Goal: Check status: Check status

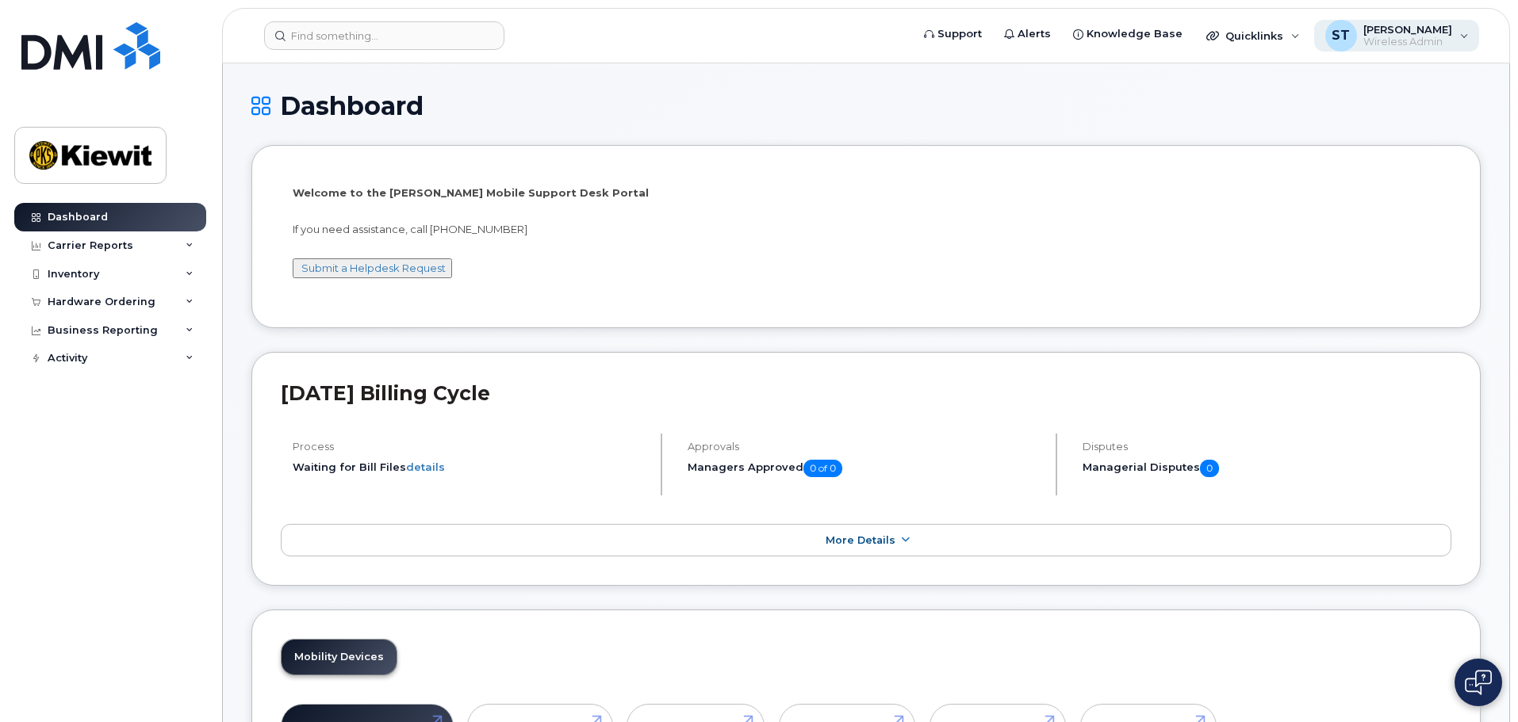
click at [1421, 30] on span "[PERSON_NAME]" at bounding box center [1407, 29] width 89 height 13
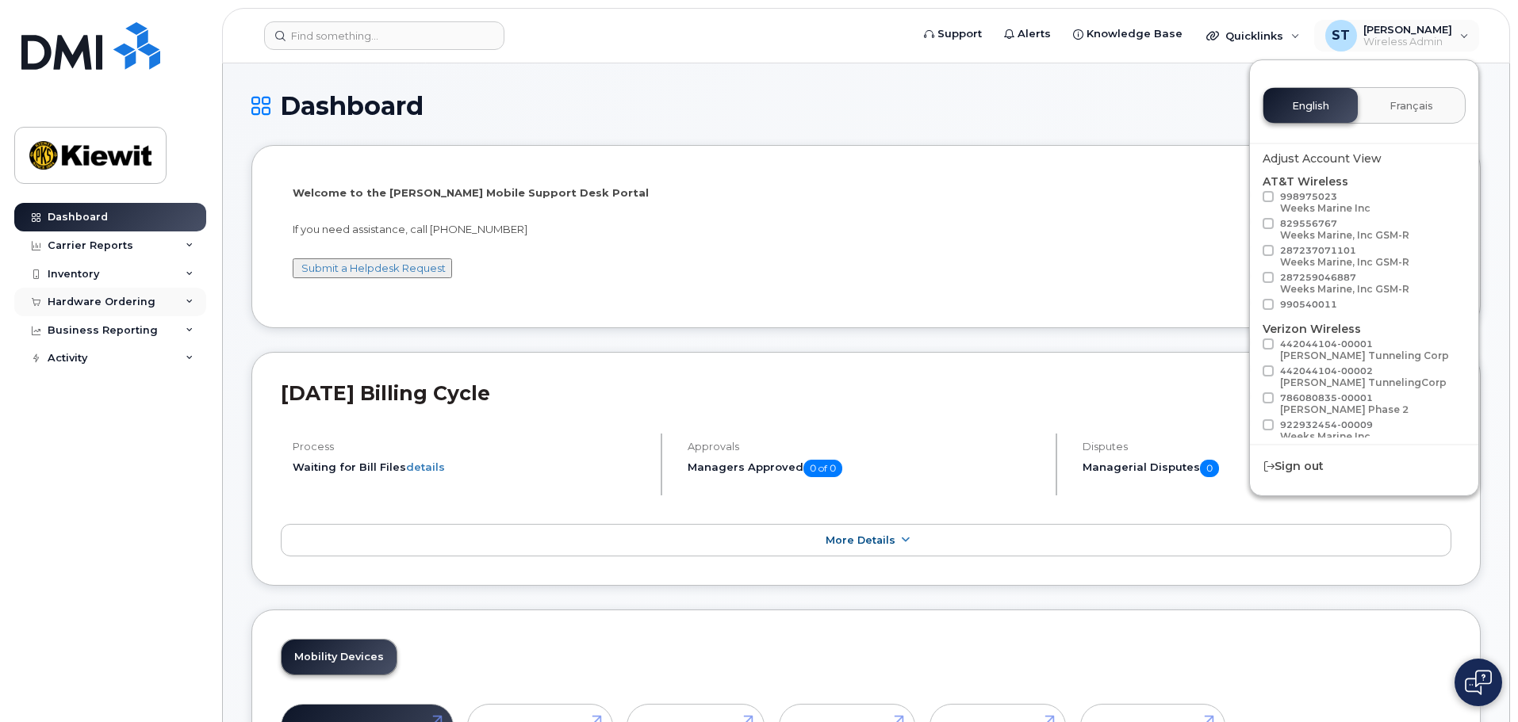
click at [145, 305] on div "Hardware Ordering" at bounding box center [102, 302] width 108 height 13
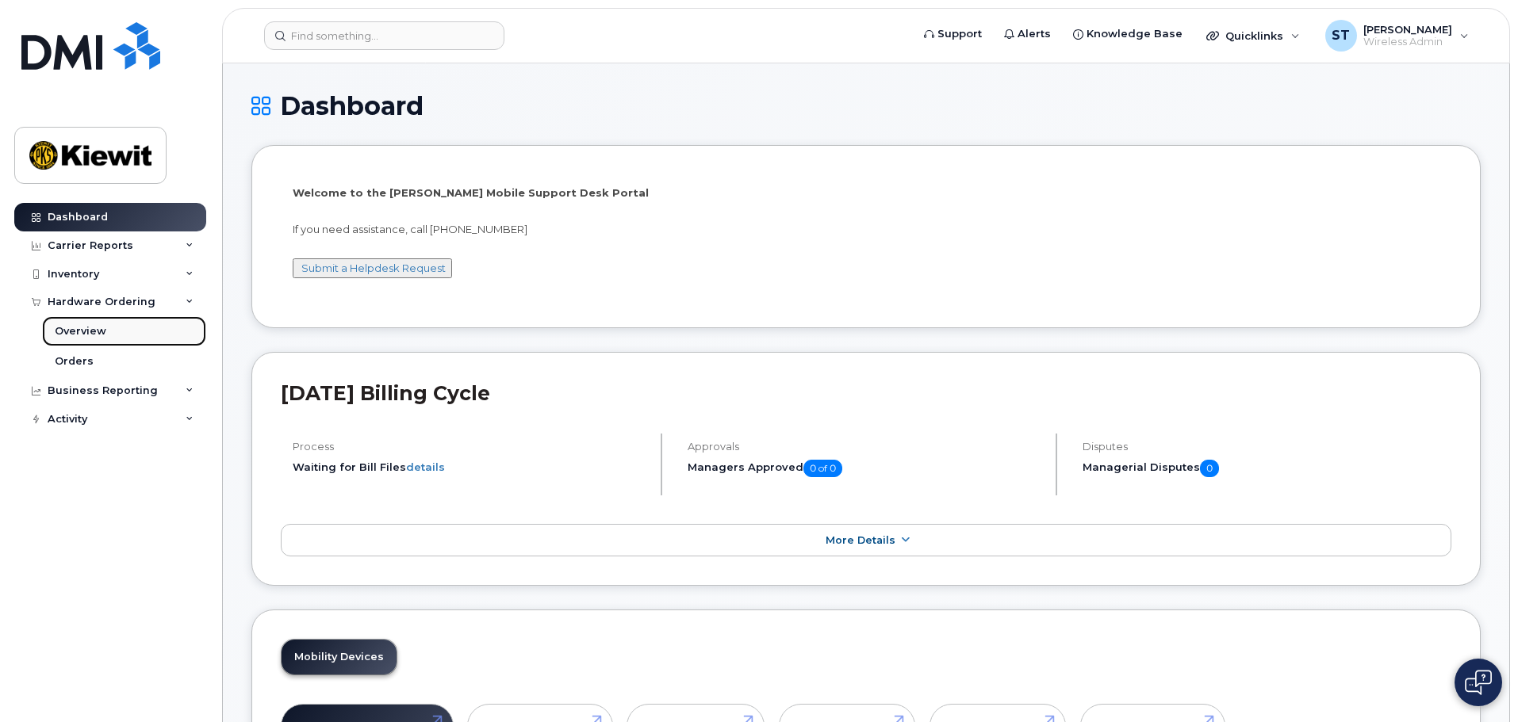
click at [94, 329] on div "Overview" at bounding box center [81, 331] width 52 height 14
click at [69, 366] on div "Orders" at bounding box center [74, 361] width 39 height 14
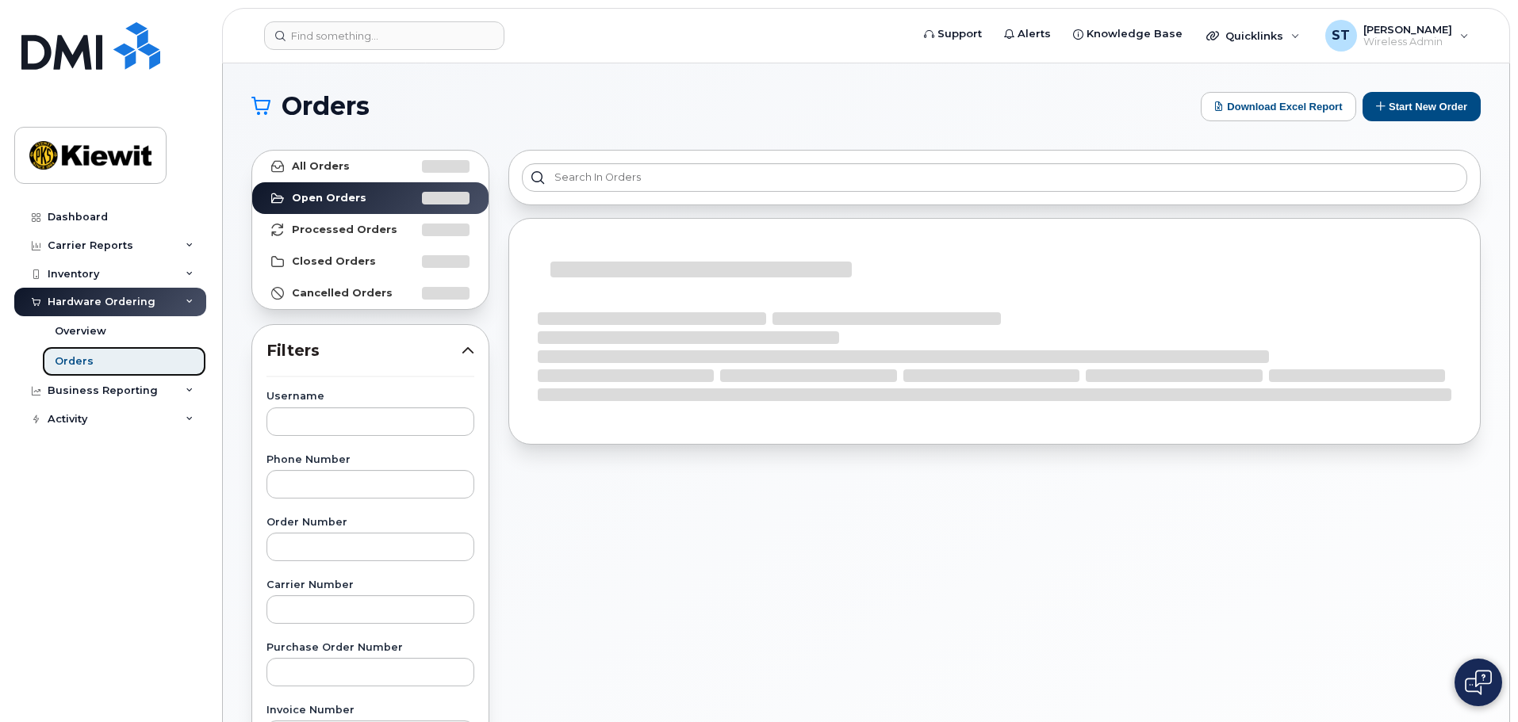
click at [79, 366] on div "Orders" at bounding box center [74, 361] width 39 height 14
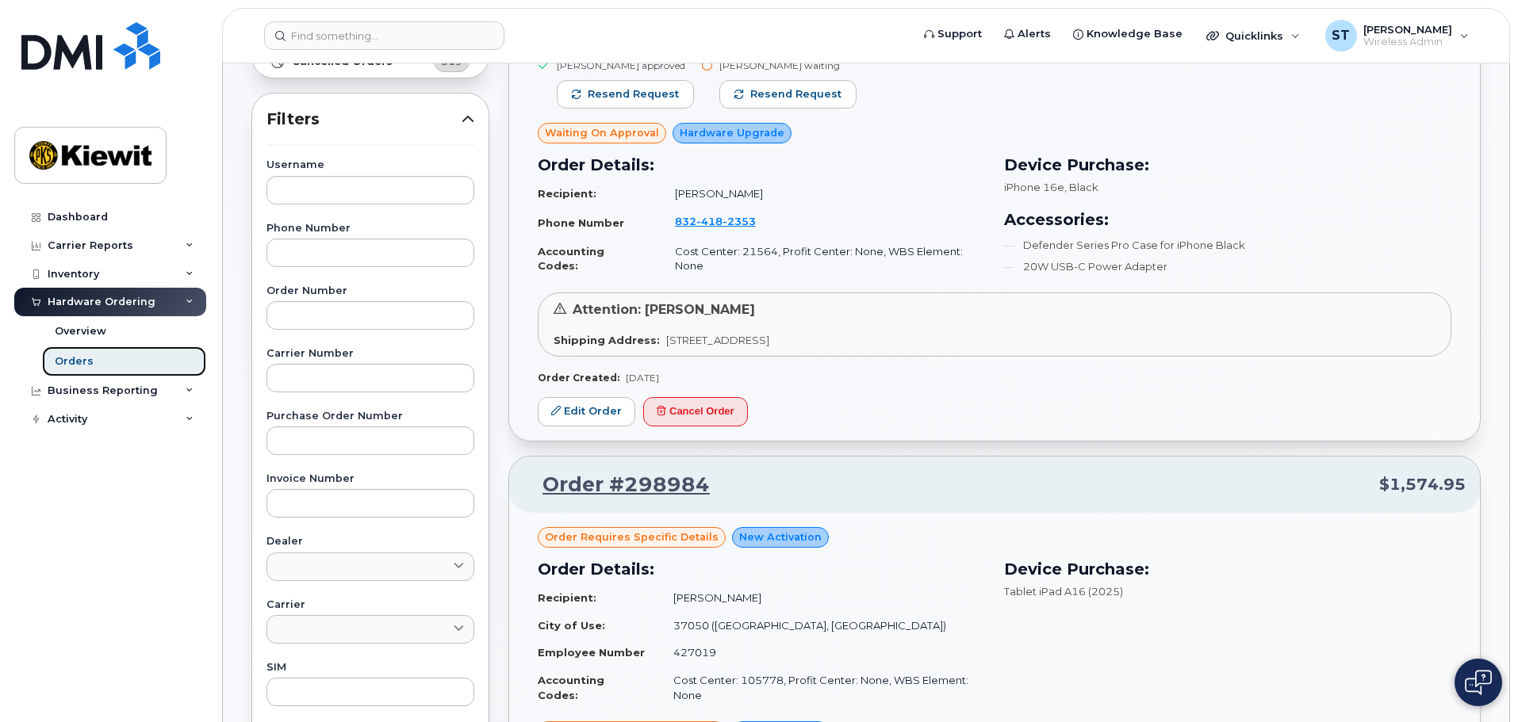
scroll to position [79, 0]
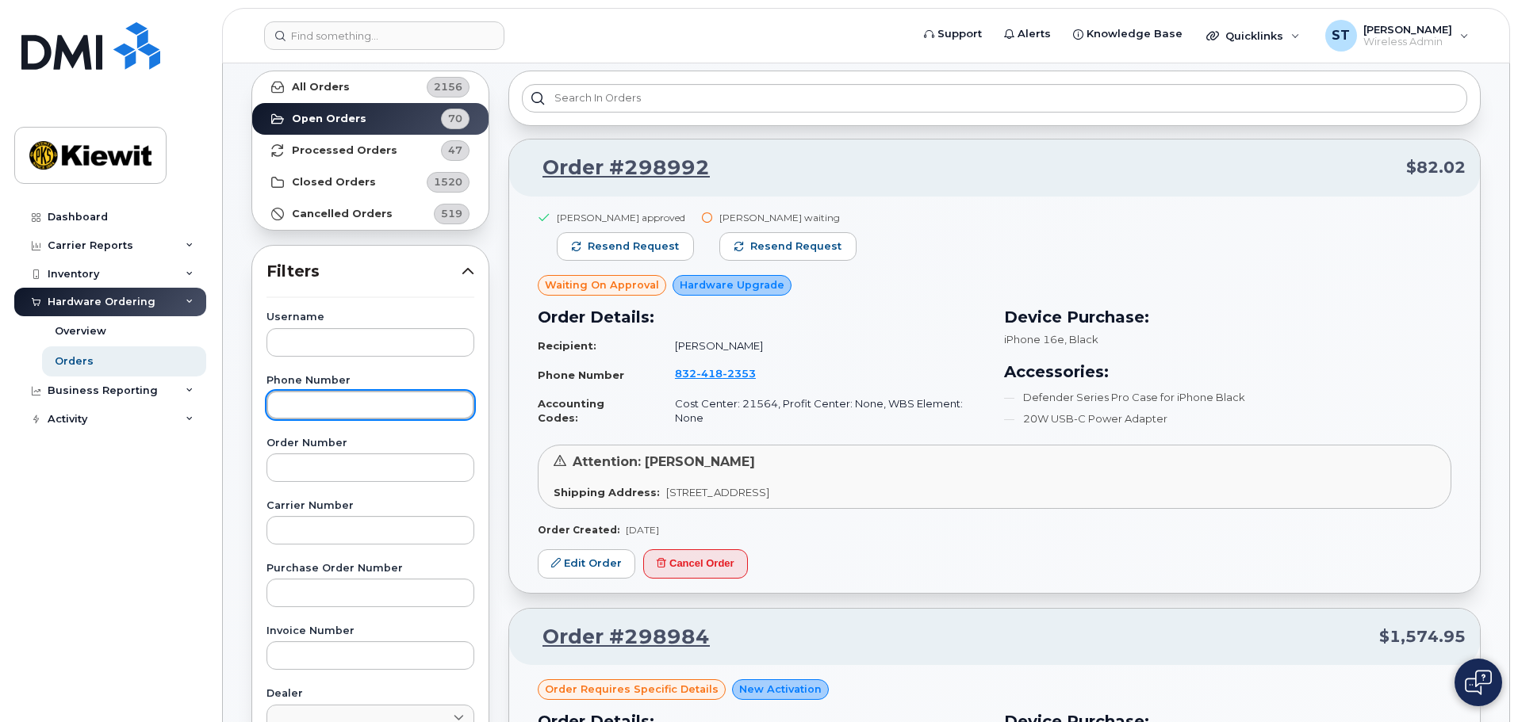
click at [369, 414] on input "text" at bounding box center [370, 405] width 208 height 29
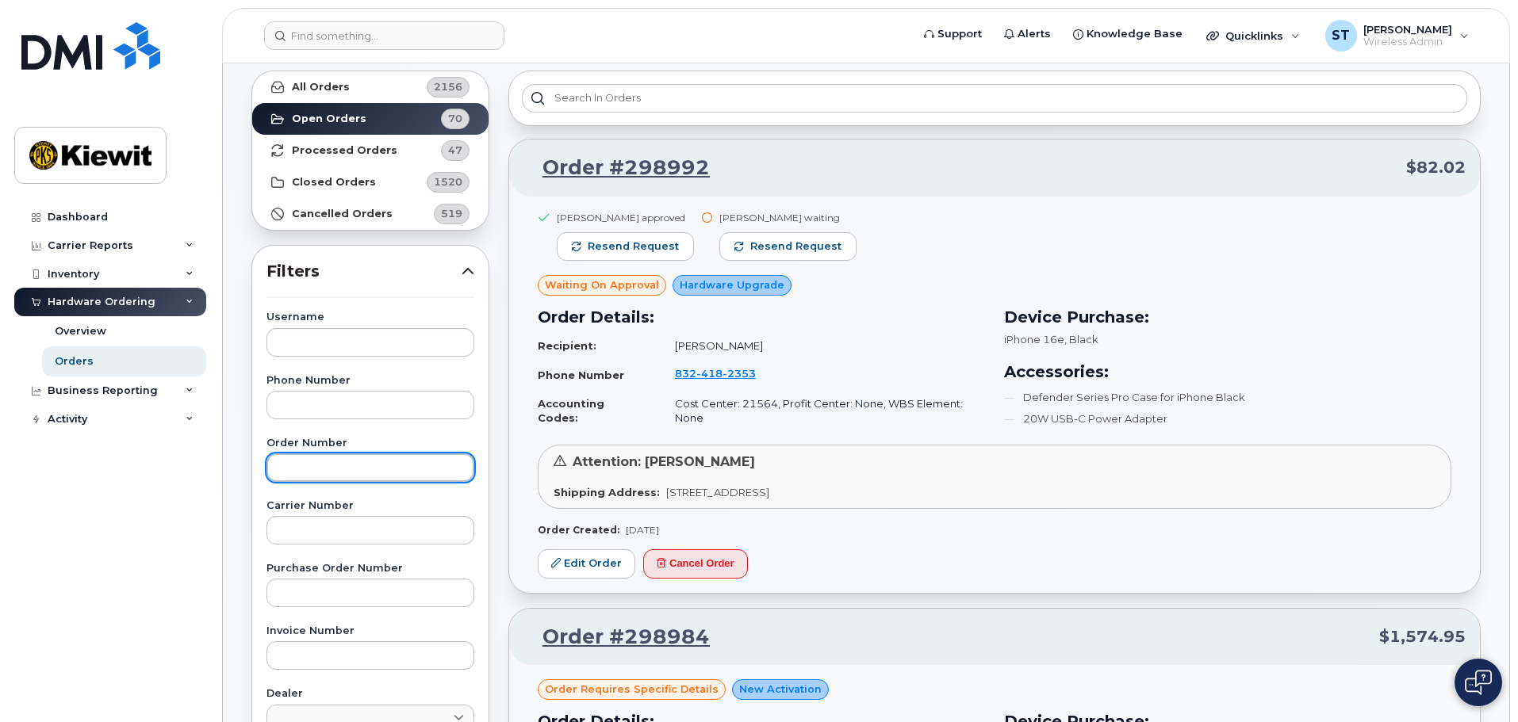
click at [339, 480] on input "text" at bounding box center [370, 468] width 208 height 29
paste input "2988"
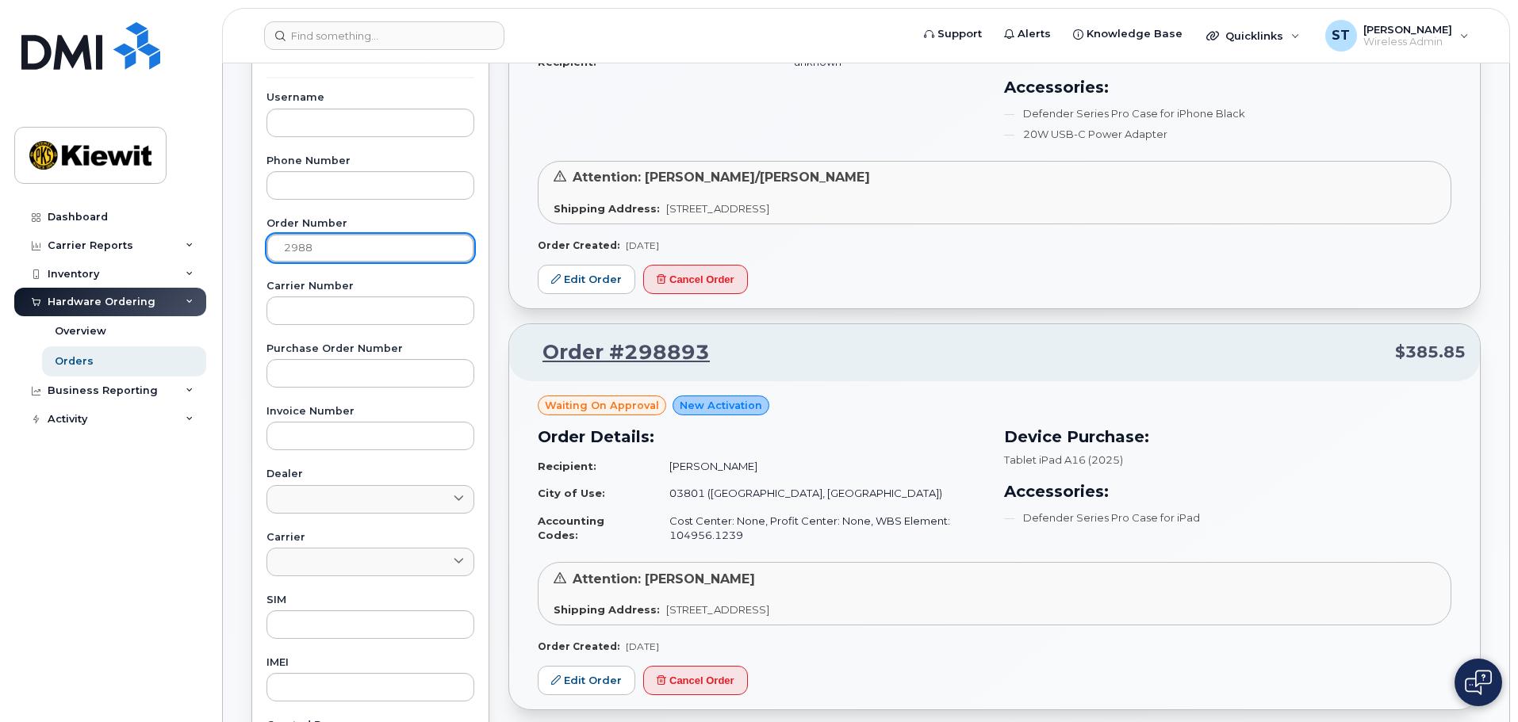
scroll to position [317, 0]
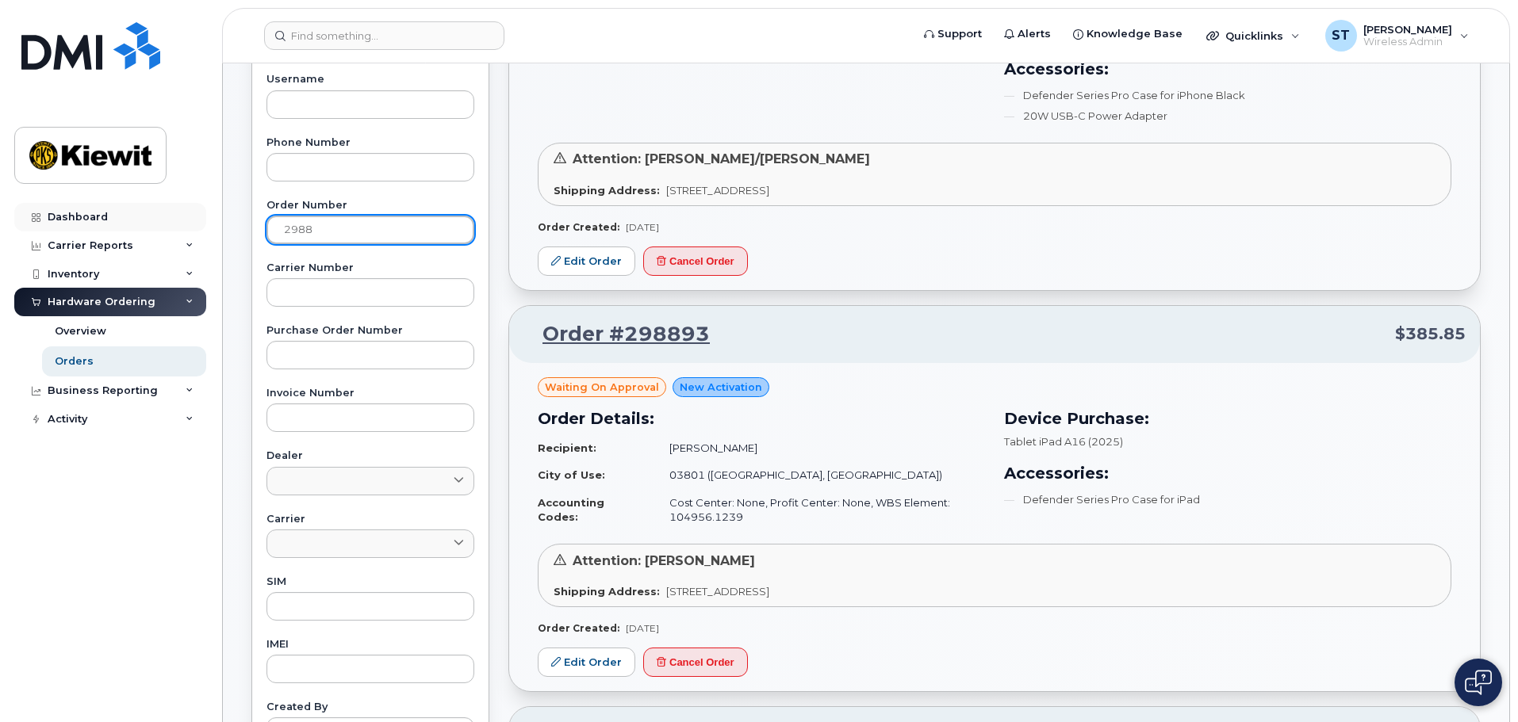
drag, startPoint x: 347, startPoint y: 237, endPoint x: 149, endPoint y: 229, distance: 198.4
type input "298825"
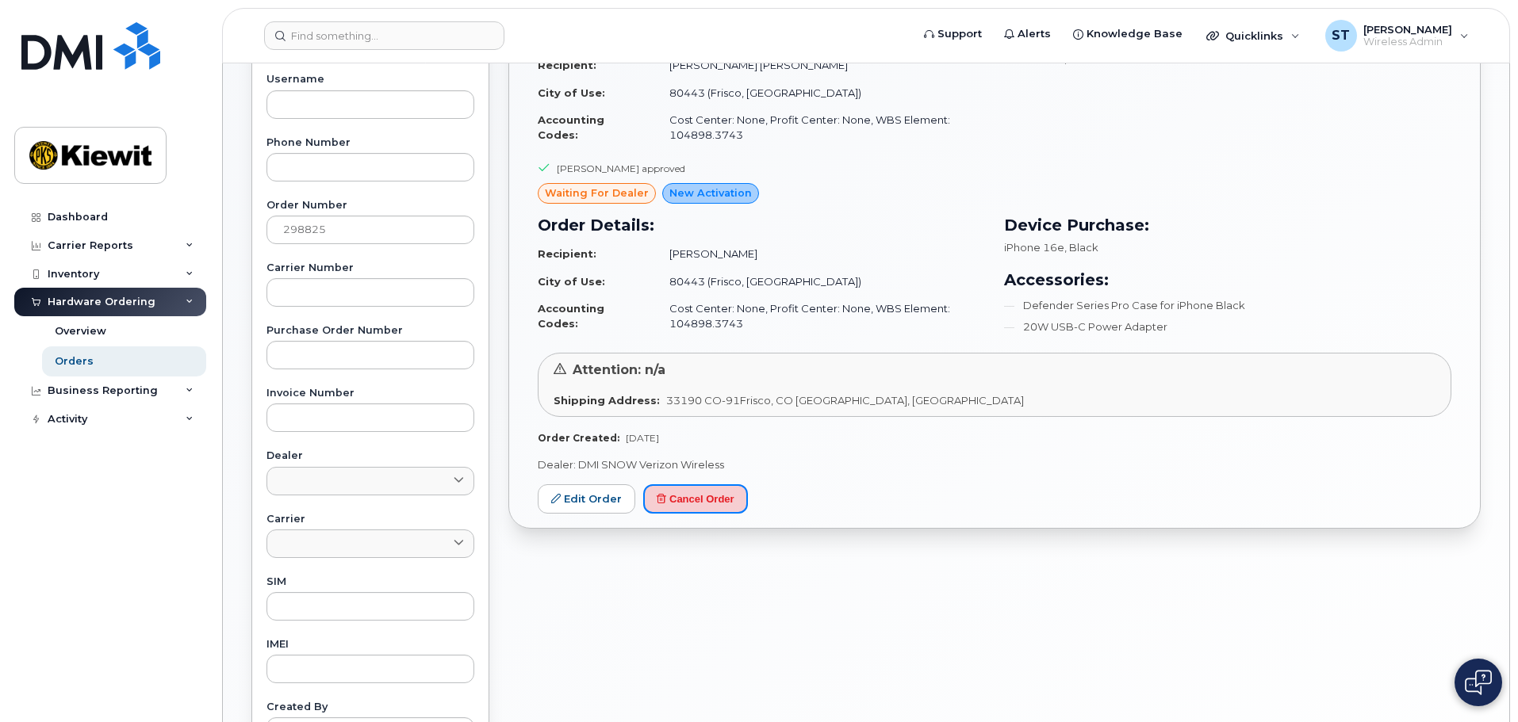
drag, startPoint x: 722, startPoint y: 493, endPoint x: 828, endPoint y: 52, distance: 453.5
click at [722, 493] on button "Cancel Order" at bounding box center [695, 498] width 105 height 29
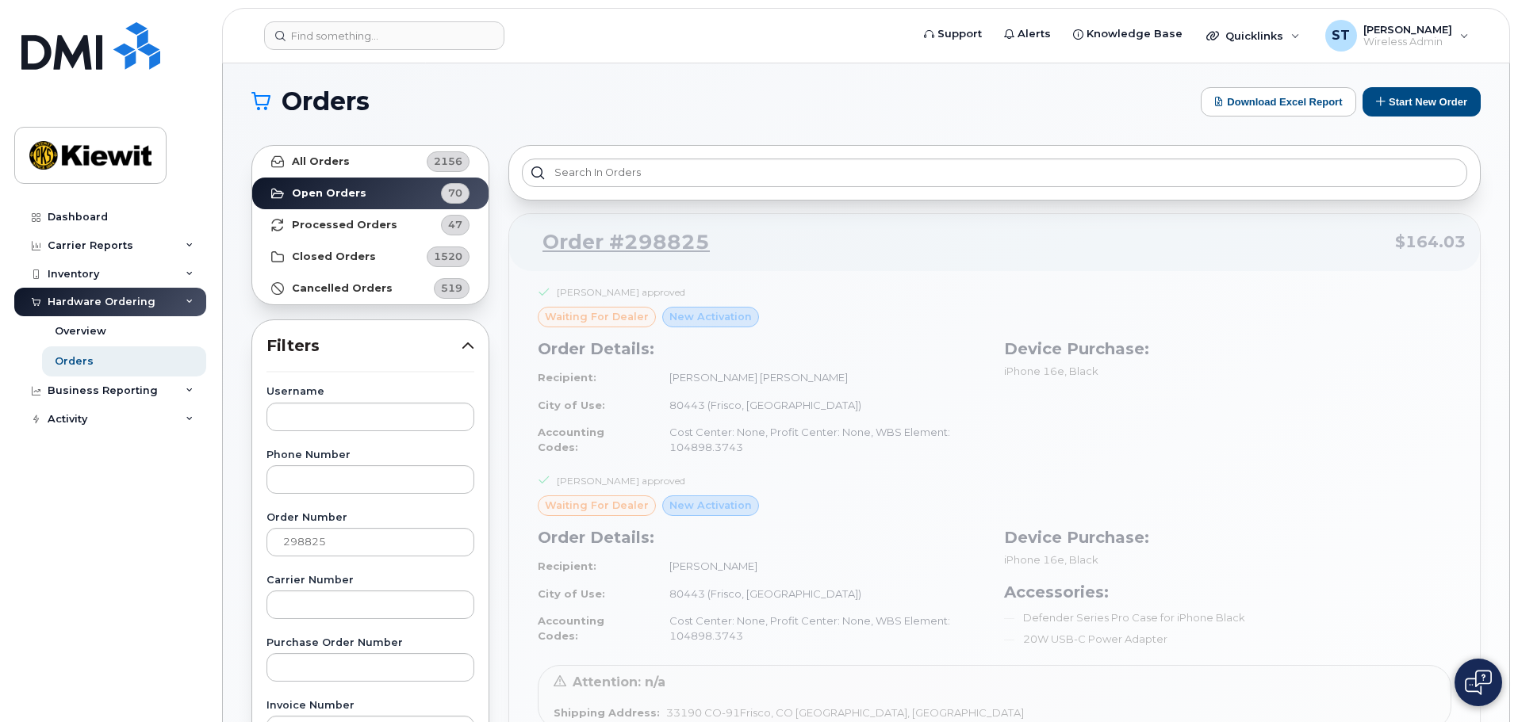
scroll to position [79, 0]
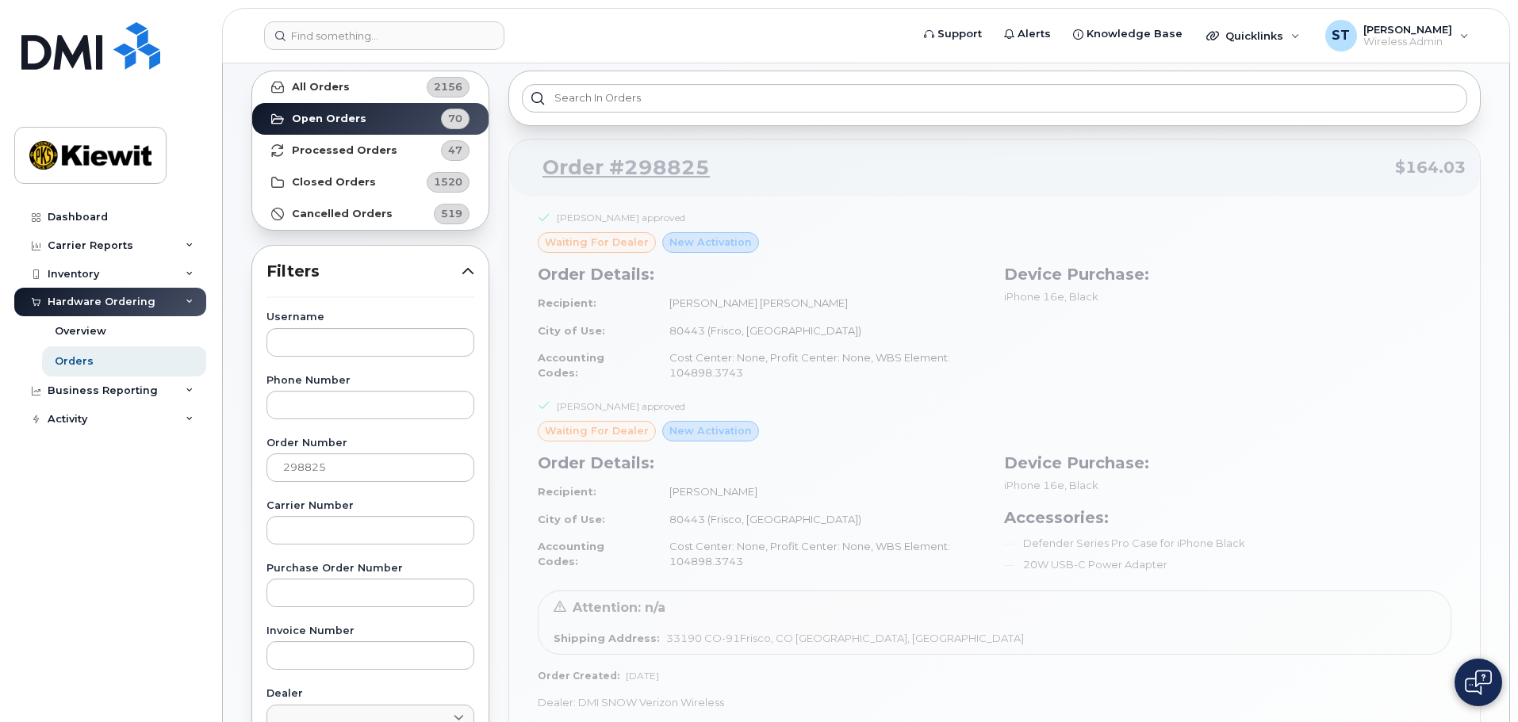
click at [921, 348] on div "Order #298825 $164.03 Samuel Travis approved waiting for dealer New Activation …" at bounding box center [994, 453] width 972 height 628
click at [798, 463] on div "Order #298825 $164.03 Samuel Travis approved waiting for dealer New Activation …" at bounding box center [994, 453] width 972 height 628
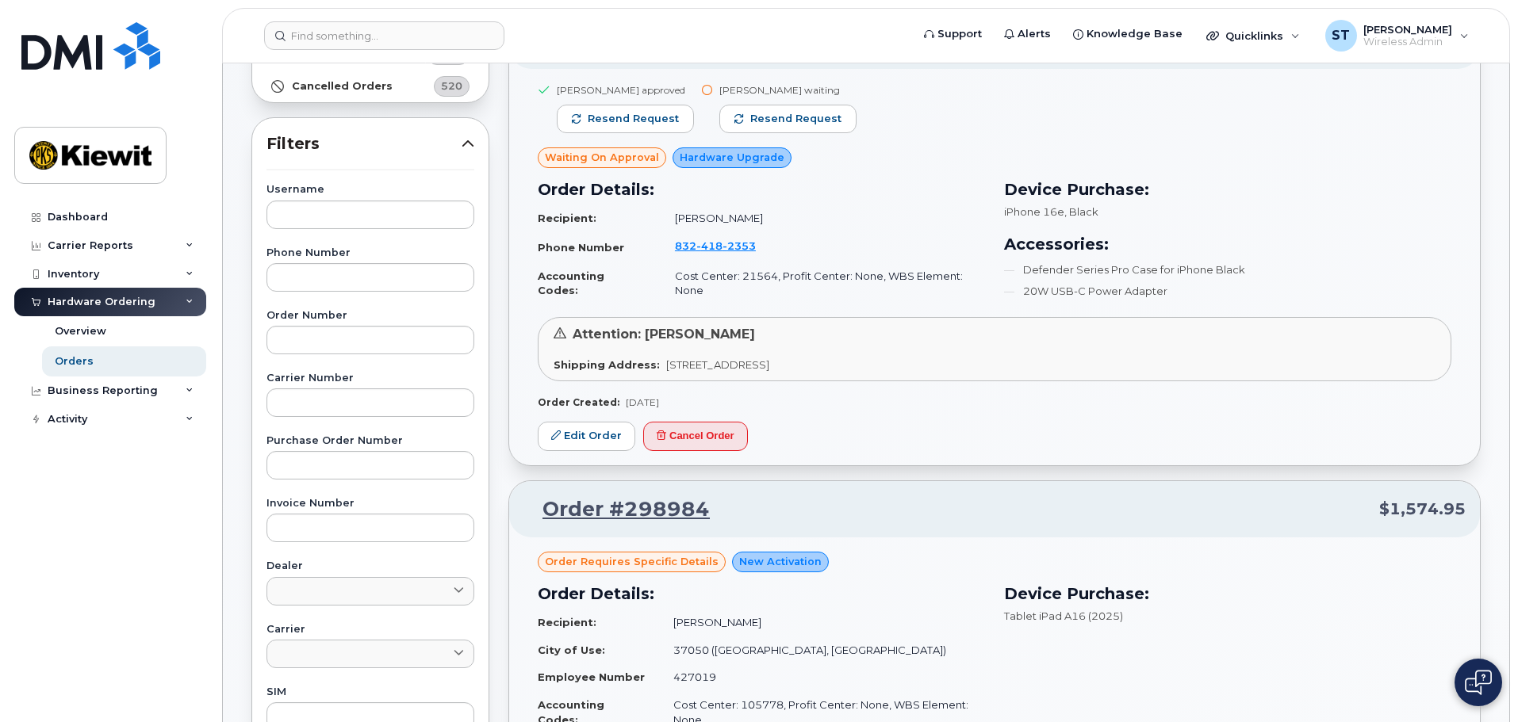
scroll to position [396, 0]
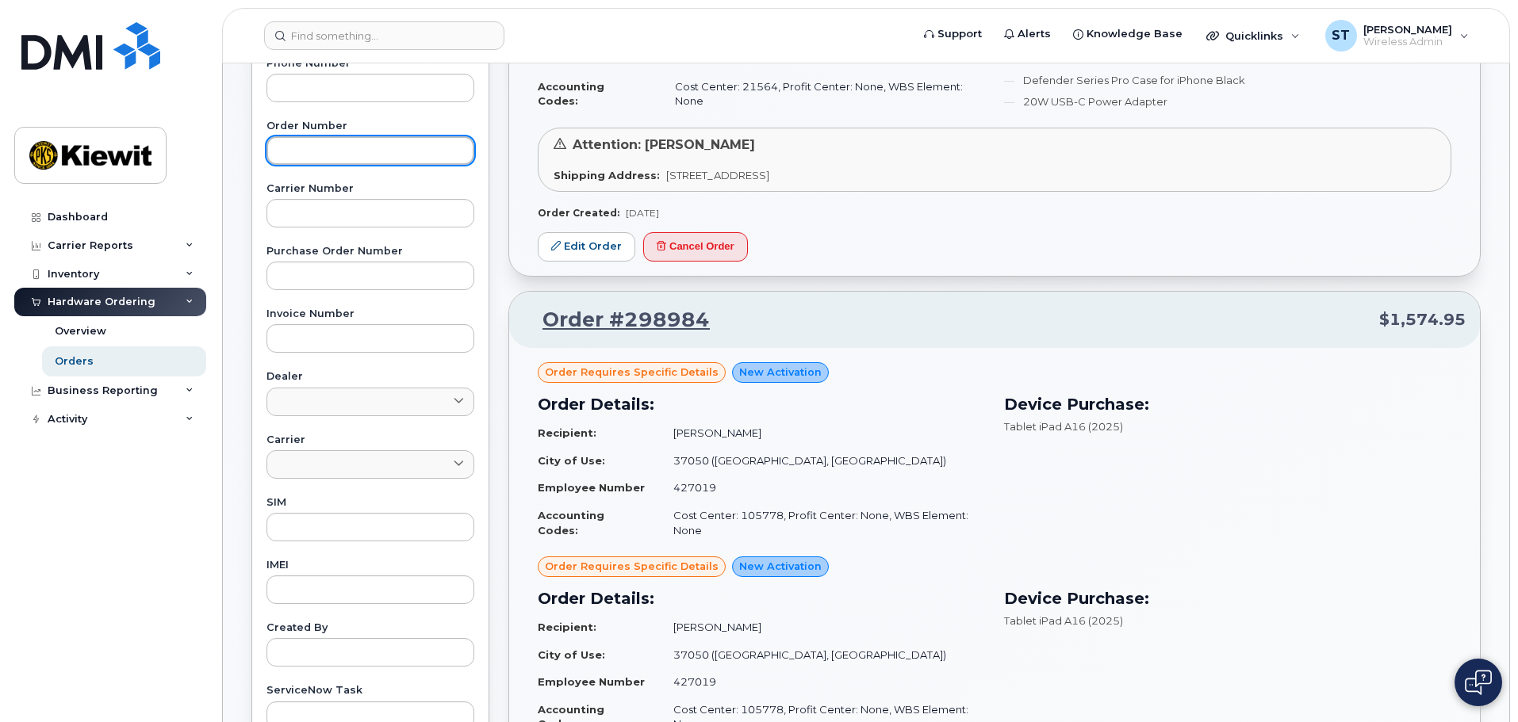
click at [345, 153] on input "text" at bounding box center [370, 150] width 208 height 29
type input "298825"
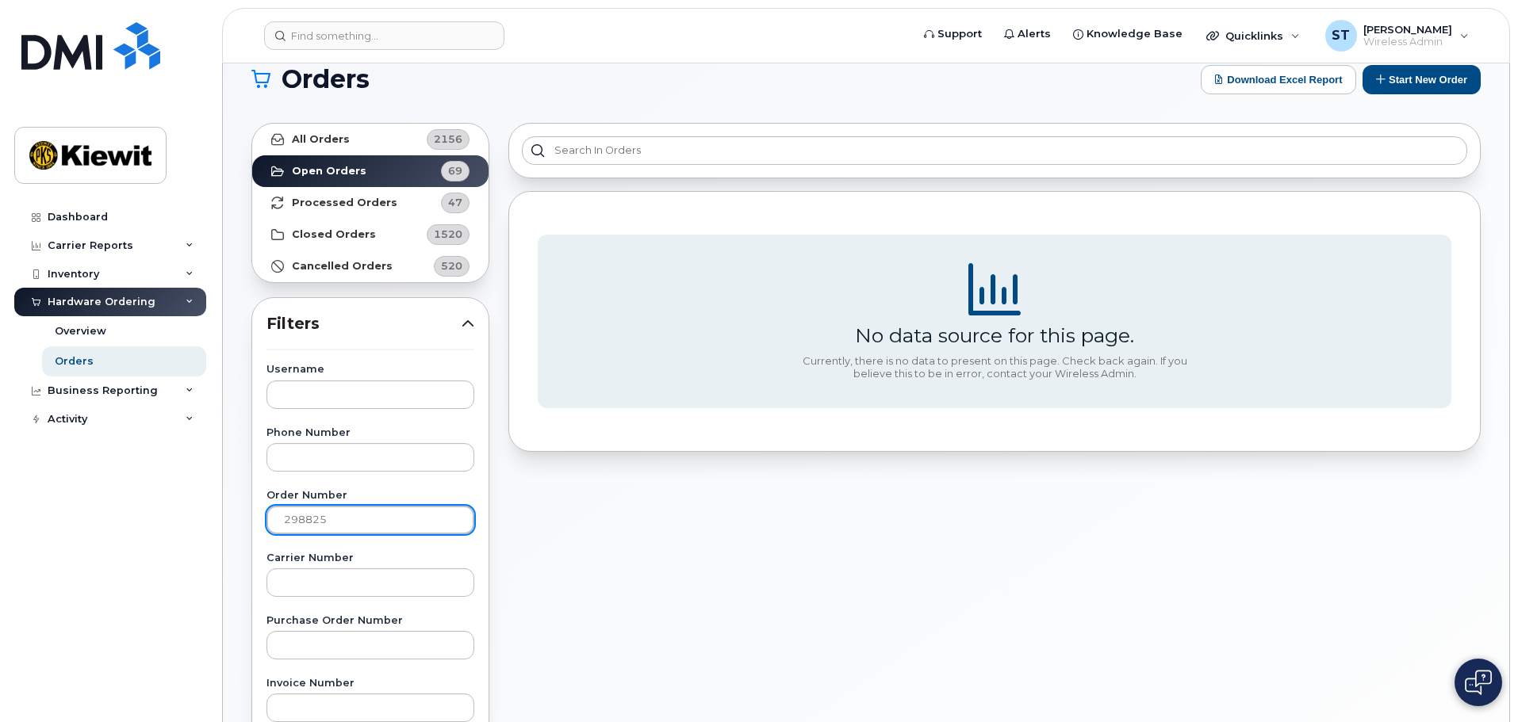
scroll to position [0, 0]
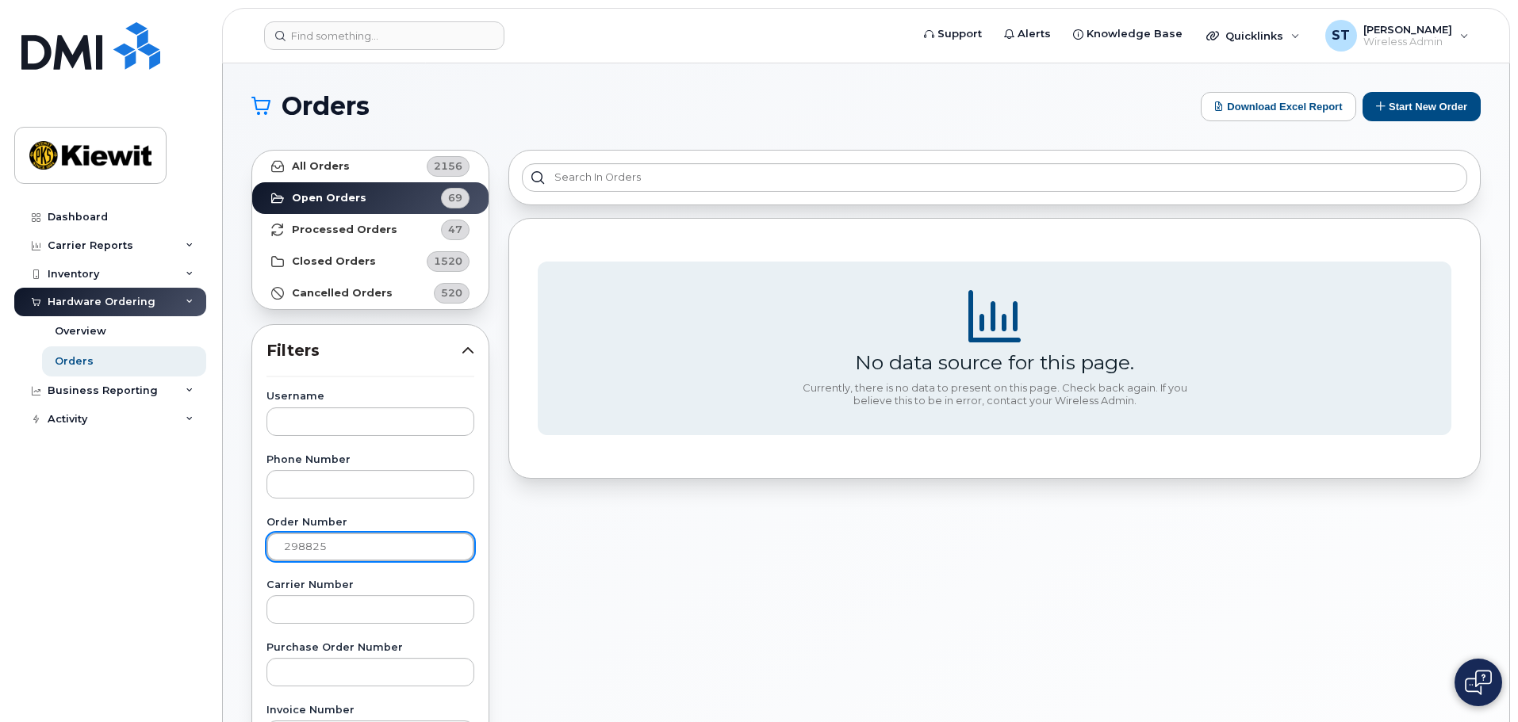
click at [387, 546] on input "298825" at bounding box center [370, 547] width 208 height 29
